Goal: Information Seeking & Learning: Learn about a topic

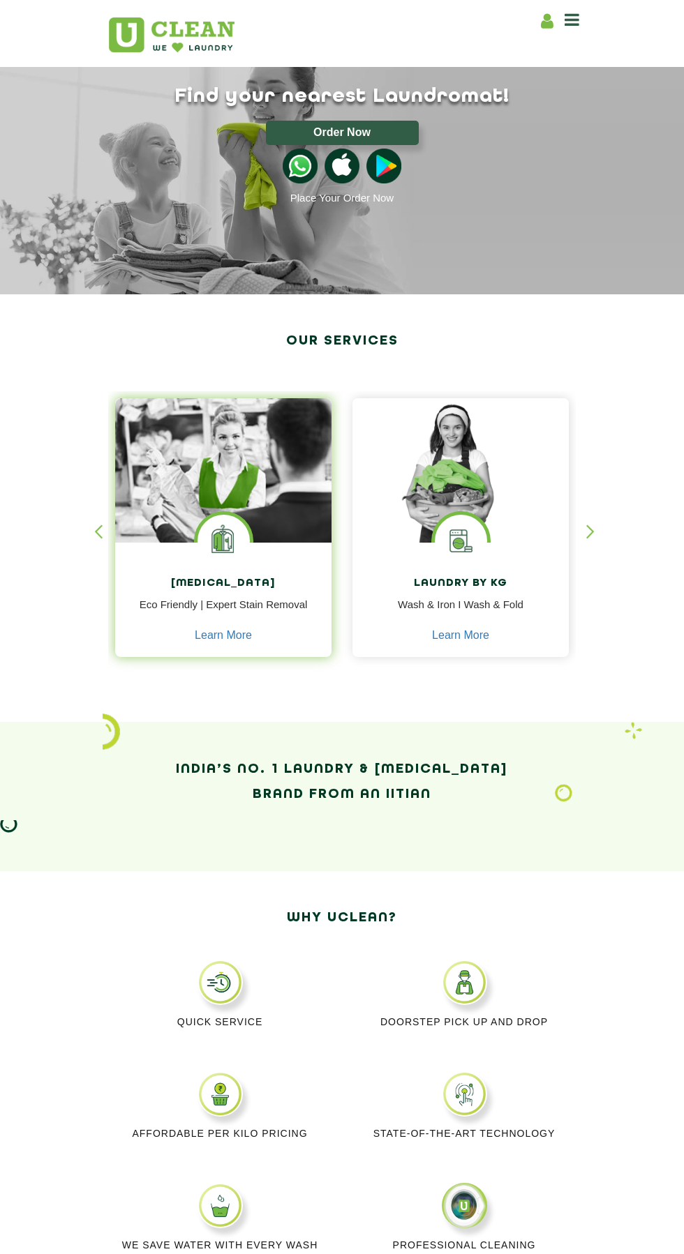
click at [228, 537] on img at bounding box center [223, 541] width 52 height 52
click at [236, 635] on link "Learn More" at bounding box center [223, 635] width 57 height 13
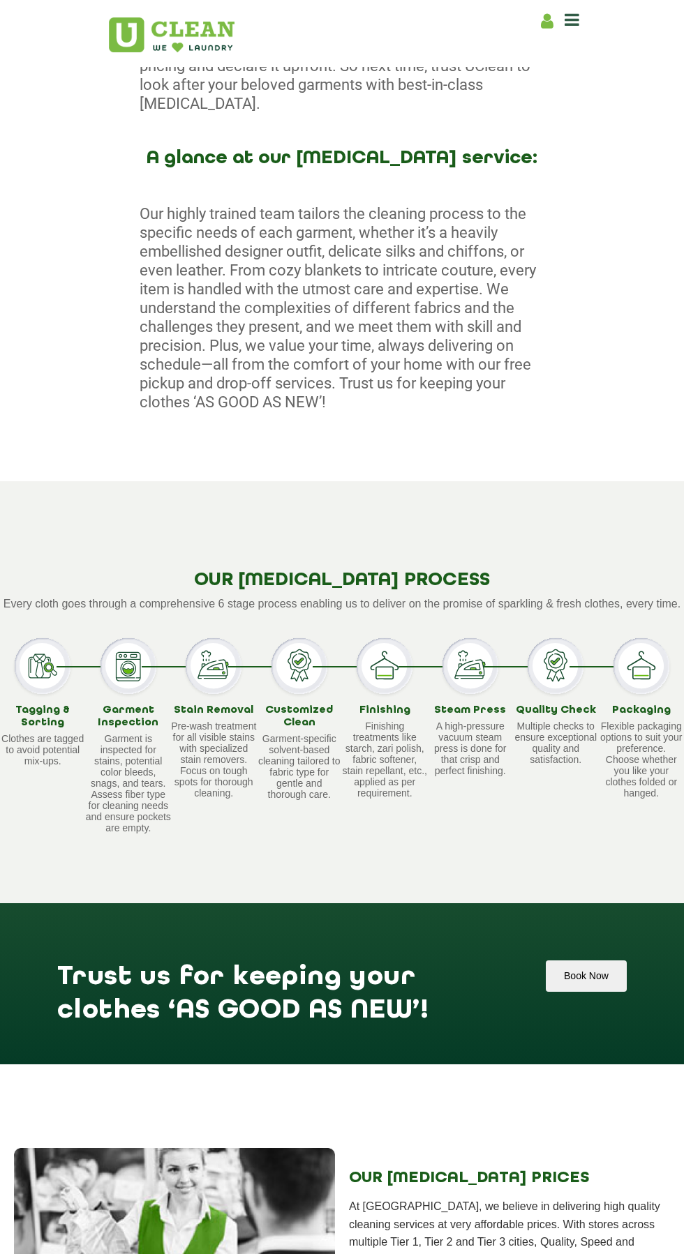
scroll to position [595, 0]
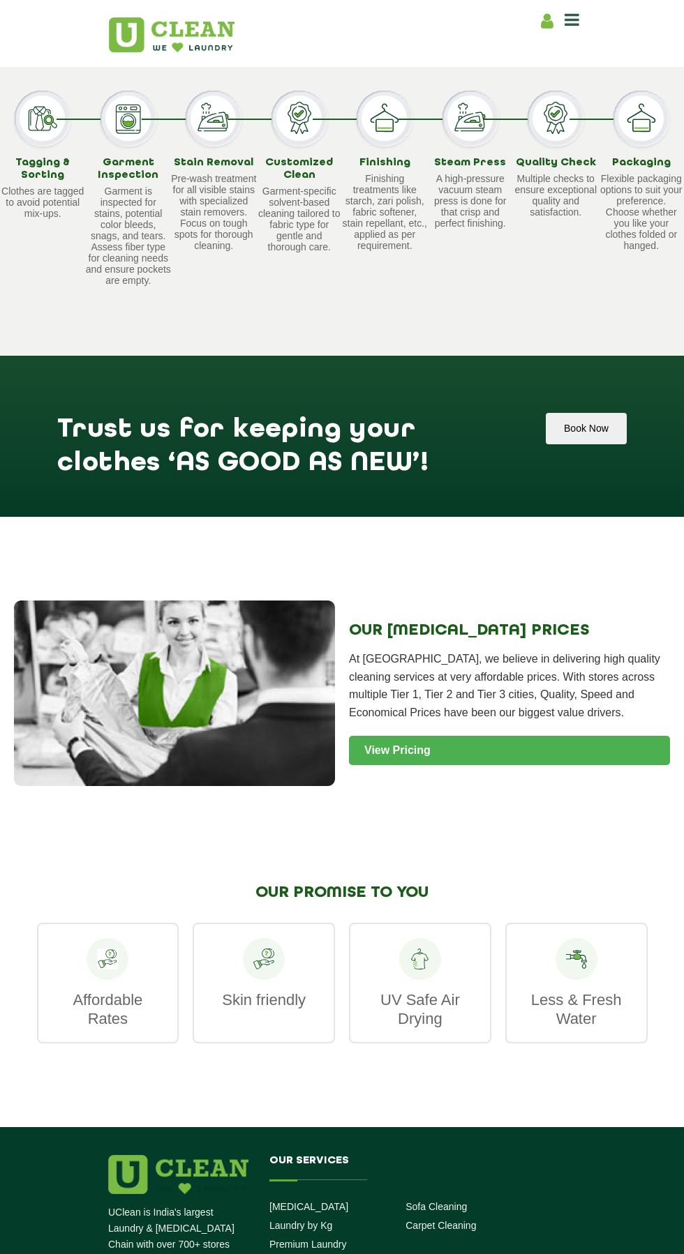
click at [572, 765] on link "View Pricing" at bounding box center [509, 750] width 321 height 29
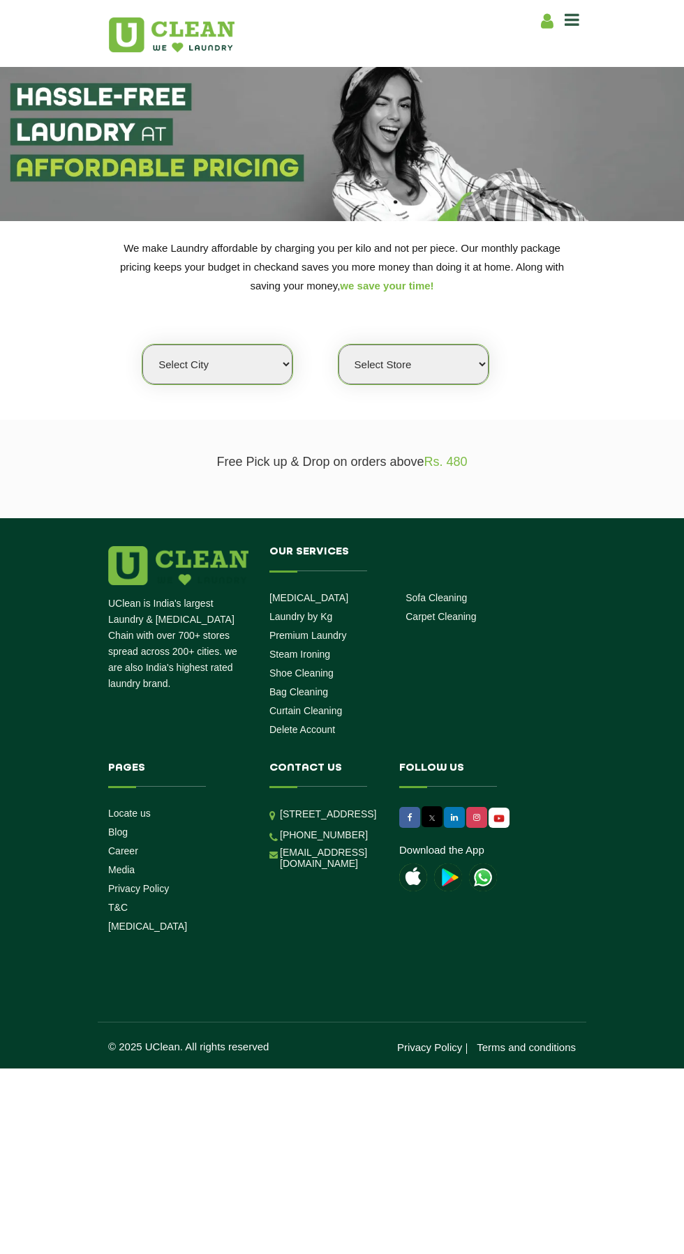
click at [224, 364] on select "Select city Aalo Agartala Agra Ahmedabad Akola Aligarh Alwar - UClean Select Am…" at bounding box center [217, 365] width 150 height 40
select select "4"
click at [142, 345] on select "Select city Aalo Agartala Agra Ahmedabad Akola Aligarh Alwar - UClean Select Am…" at bounding box center [217, 365] width 150 height 40
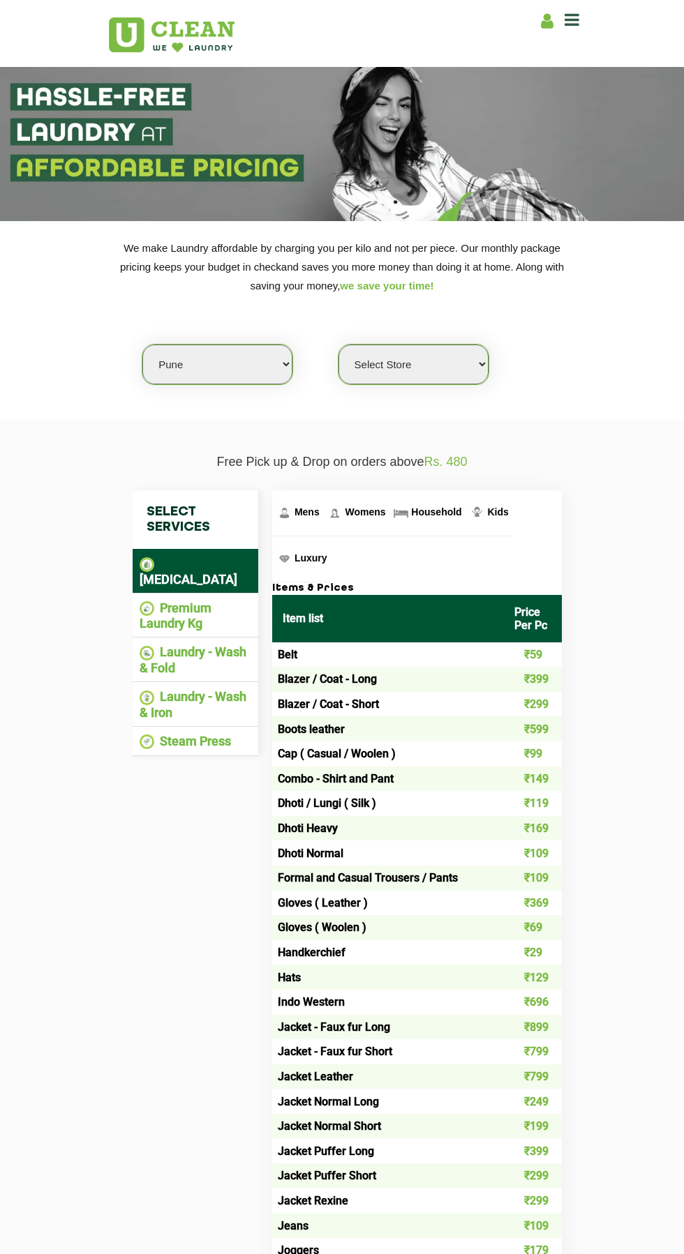
click at [446, 379] on select "Select Store UClean Koregaon Park UClean Baner Pune UClean Keshav Nagar Pune UC…" at bounding box center [413, 365] width 150 height 40
select select "155"
click at [338, 345] on select "Select Store UClean Koregaon Park UClean Baner Pune UClean Keshav Nagar Pune UC…" at bounding box center [413, 365] width 150 height 40
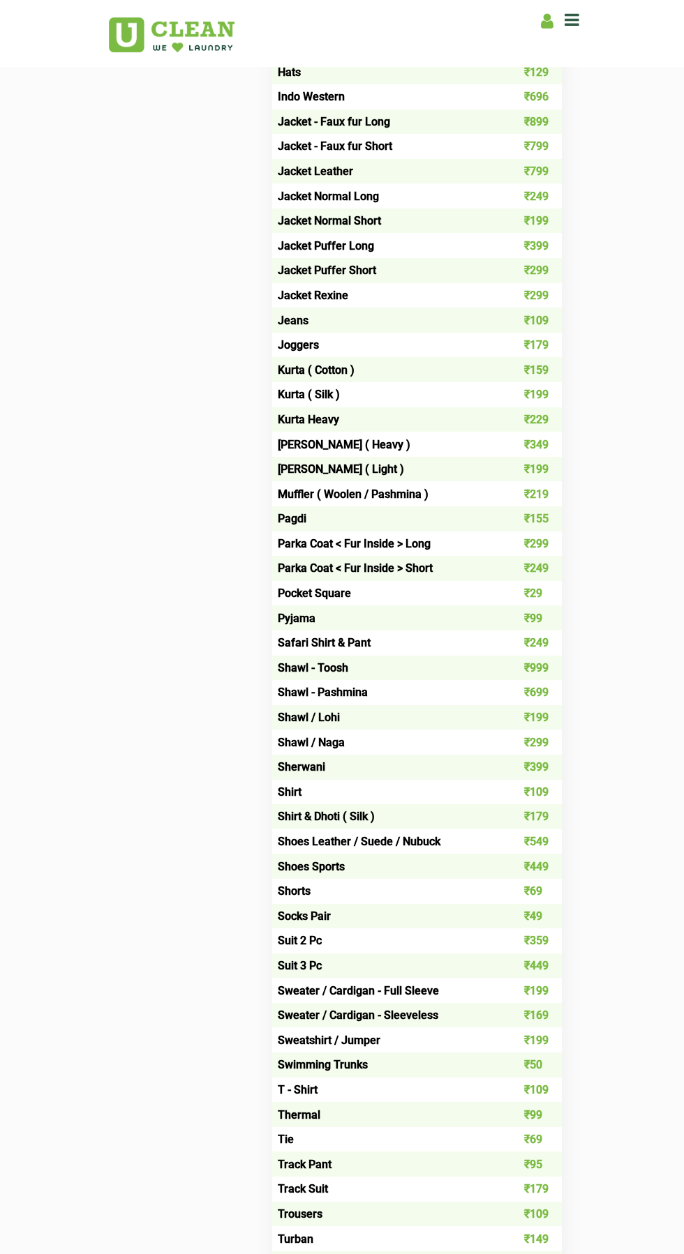
scroll to position [887, 0]
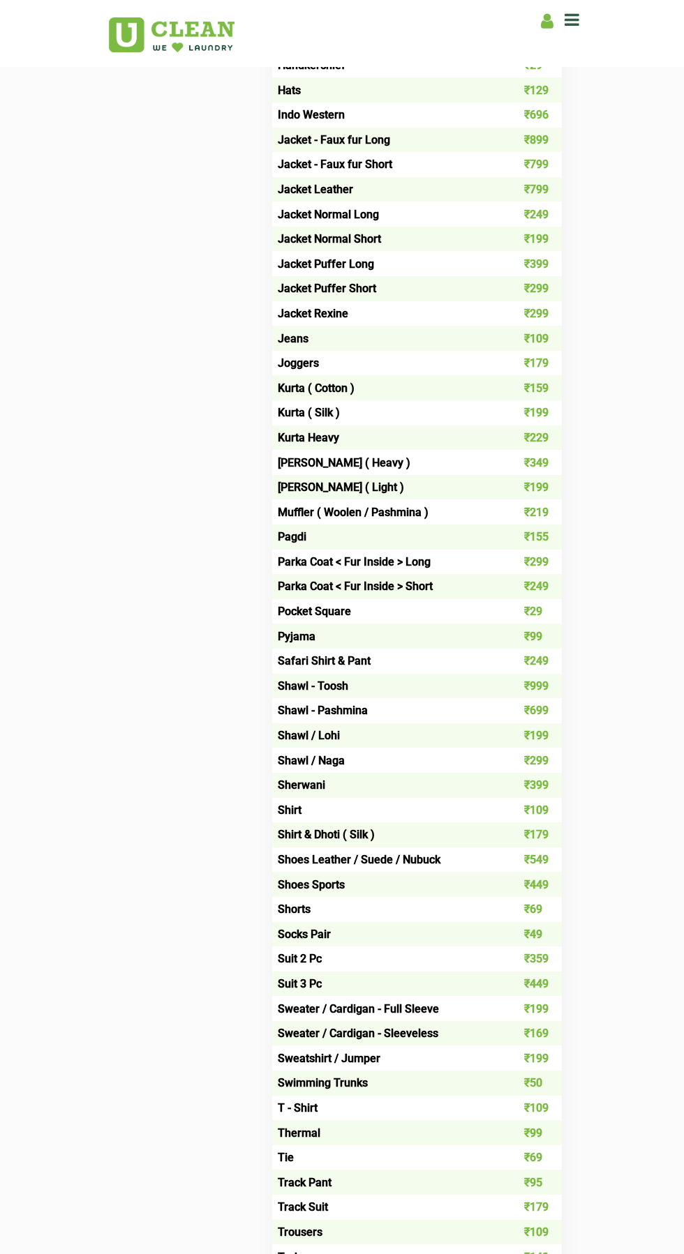
click at [302, 375] on td "Kurta ( Cotton )" at bounding box center [388, 387] width 232 height 25
click at [532, 375] on td "₹159" at bounding box center [533, 387] width 58 height 25
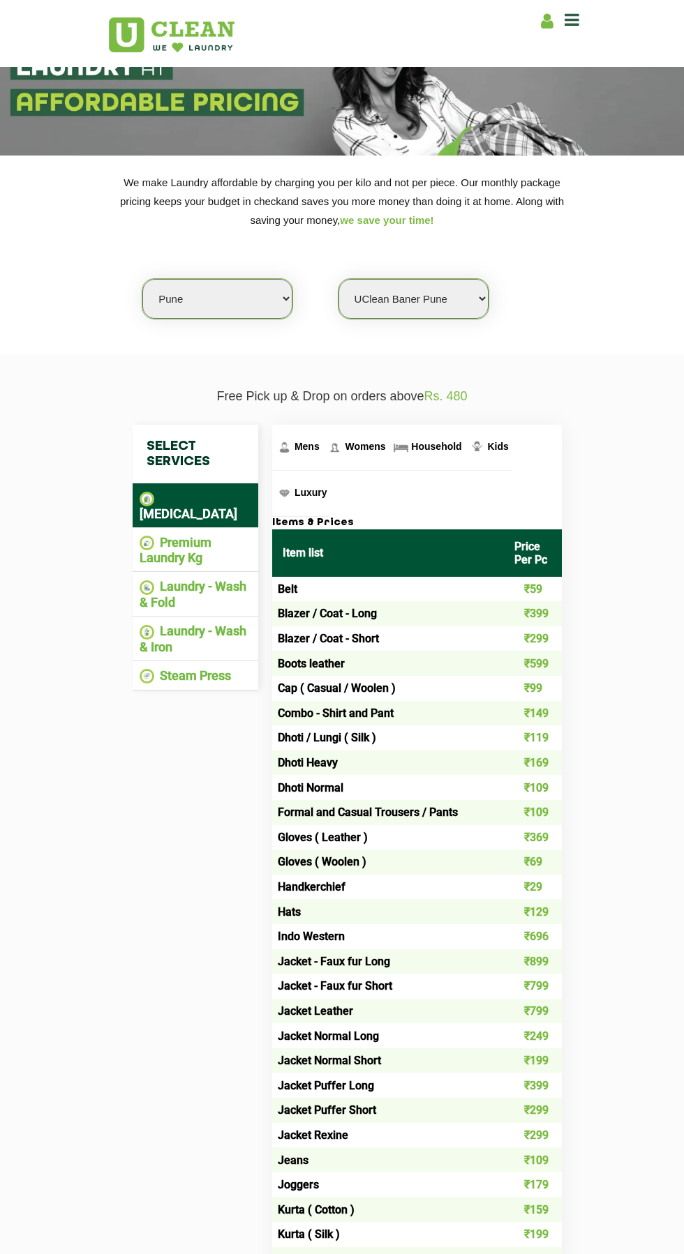
scroll to position [0, 0]
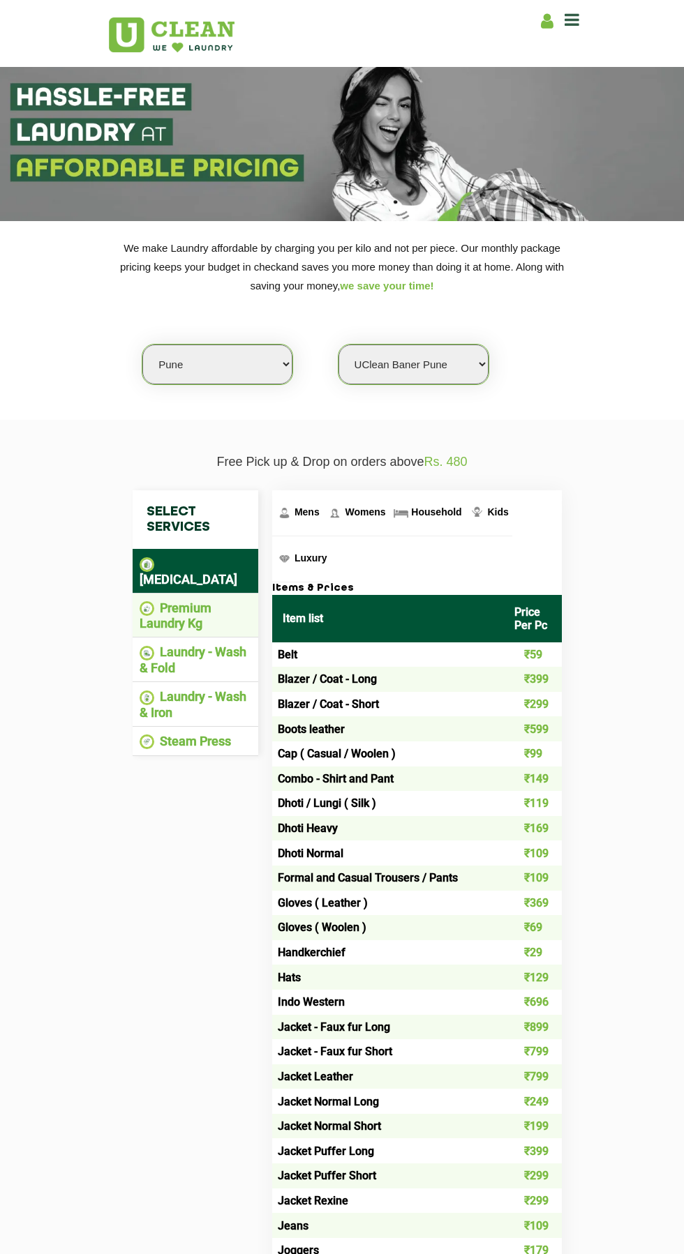
click at [175, 612] on li "Premium Laundry Kg" at bounding box center [195, 616] width 112 height 31
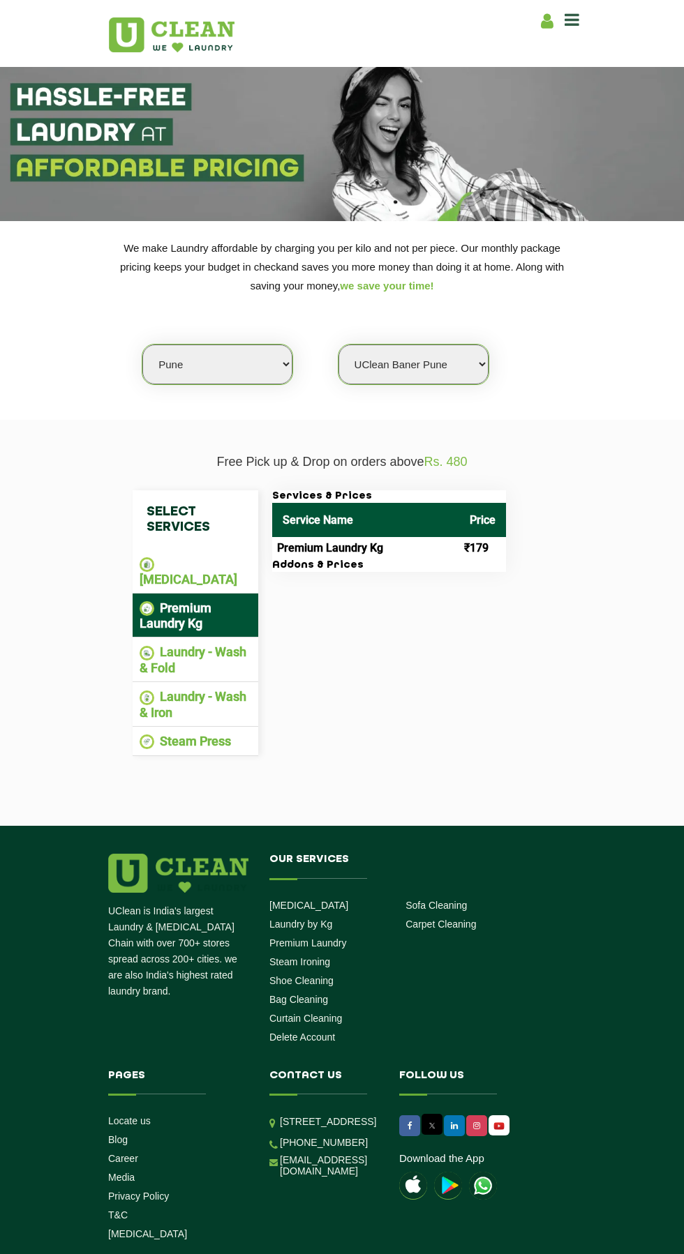
click at [311, 555] on td "Premium Laundry Kg" at bounding box center [365, 548] width 187 height 22
click at [326, 564] on h3 "Addons & Prices" at bounding box center [389, 565] width 234 height 13
click at [146, 646] on img at bounding box center [146, 653] width 15 height 15
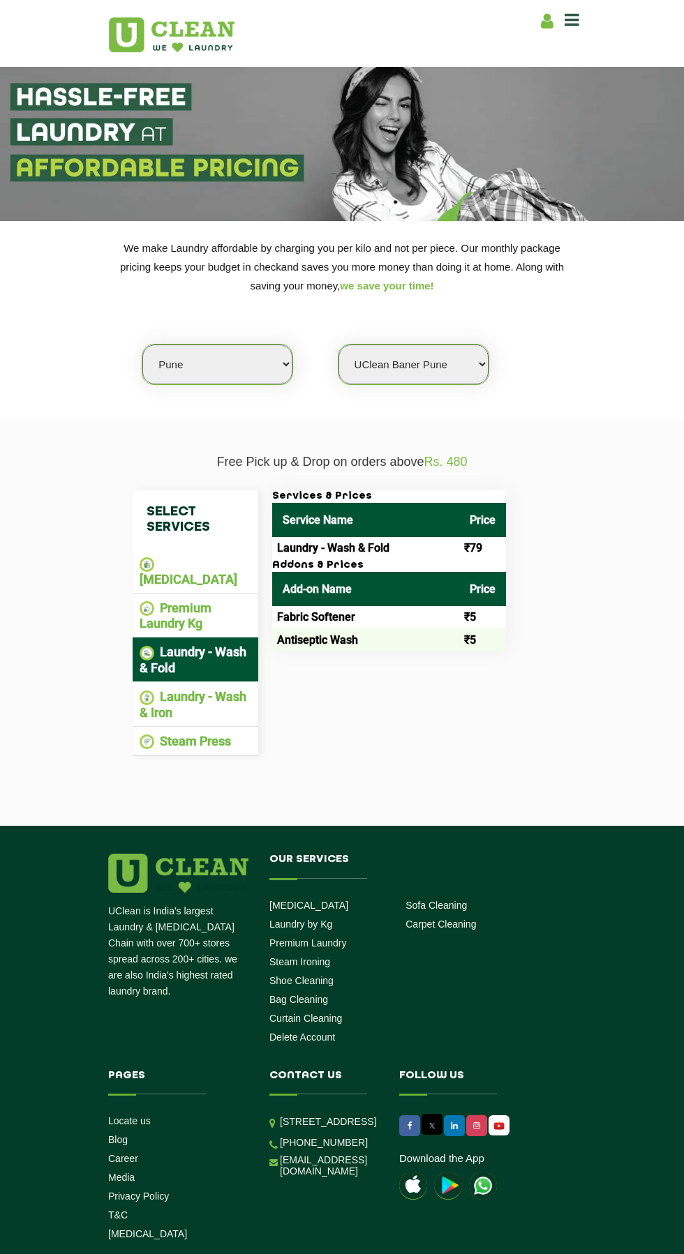
click at [160, 651] on li "Laundry - Wash & Fold" at bounding box center [195, 659] width 112 height 31
click at [174, 695] on li "Laundry - Wash & Iron" at bounding box center [195, 704] width 112 height 31
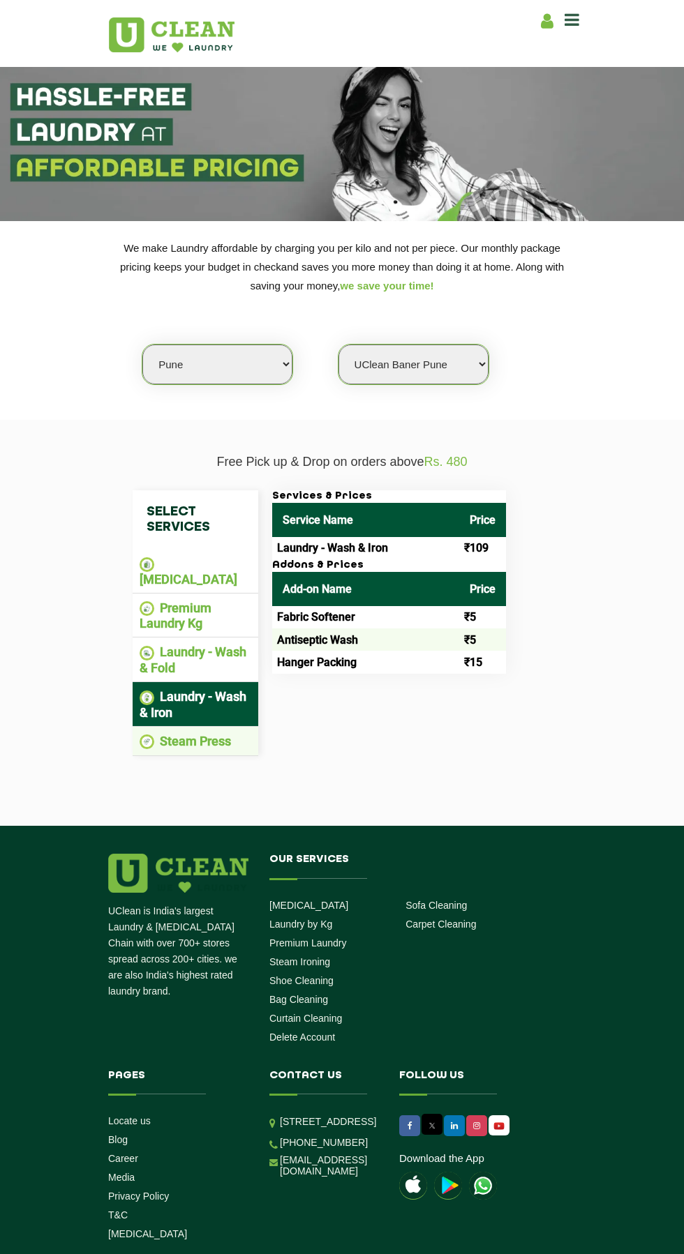
click at [190, 734] on li "Steam Press" at bounding box center [195, 742] width 112 height 16
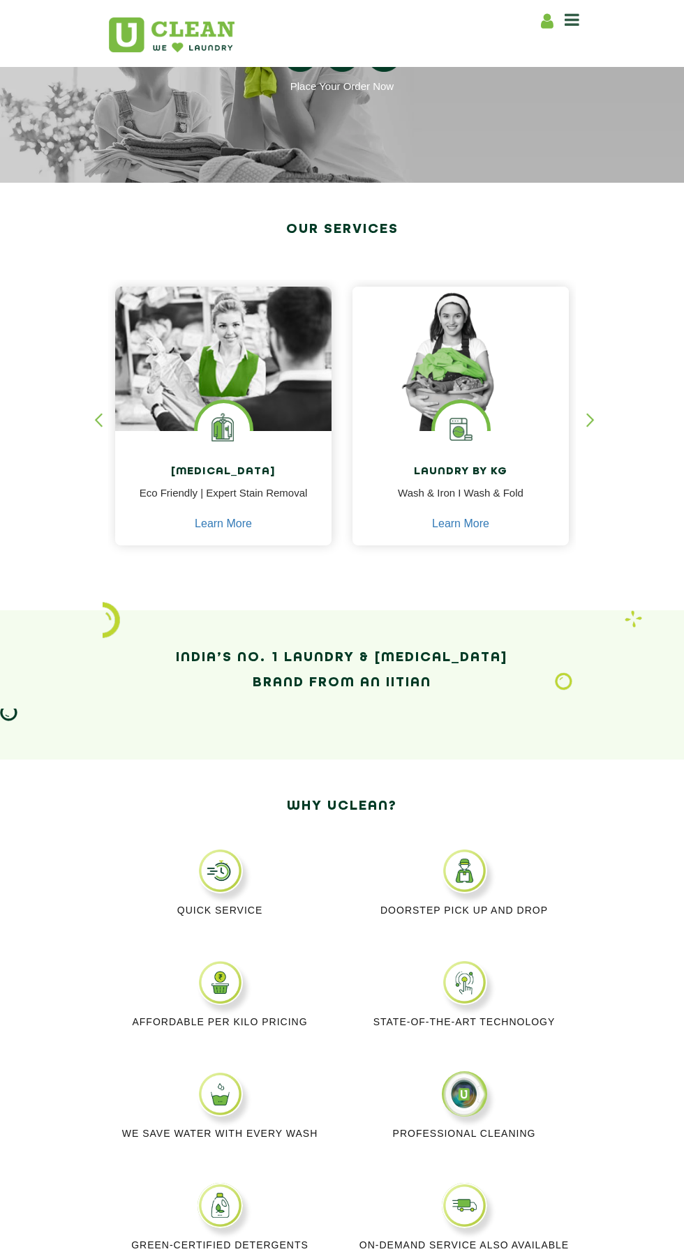
scroll to position [133, 0]
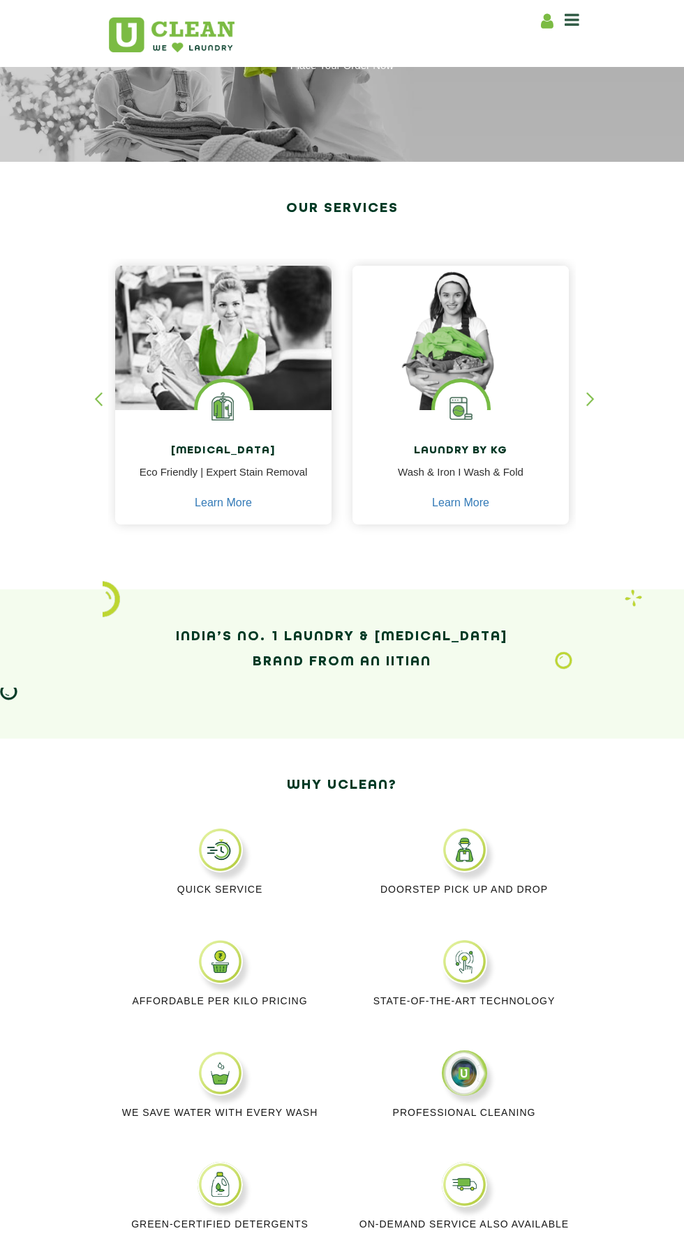
click at [232, 859] on img at bounding box center [219, 849] width 45 height 45
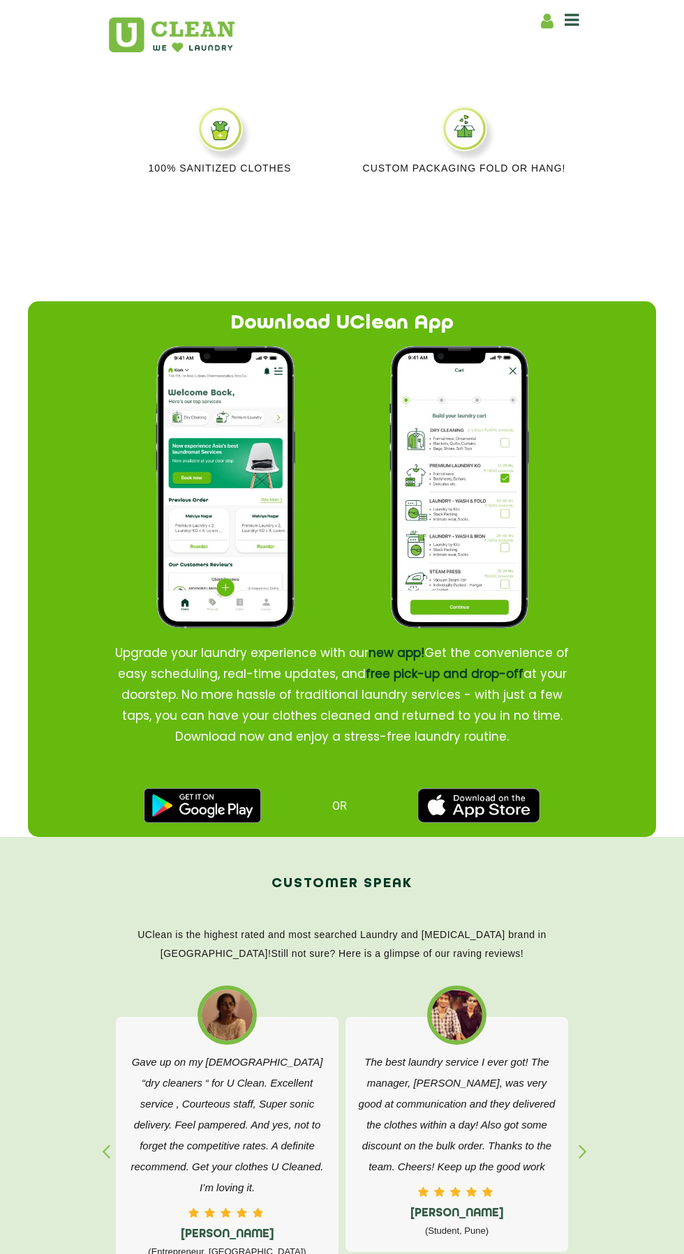
scroll to position [1343, 0]
